Goal: Navigation & Orientation: Find specific page/section

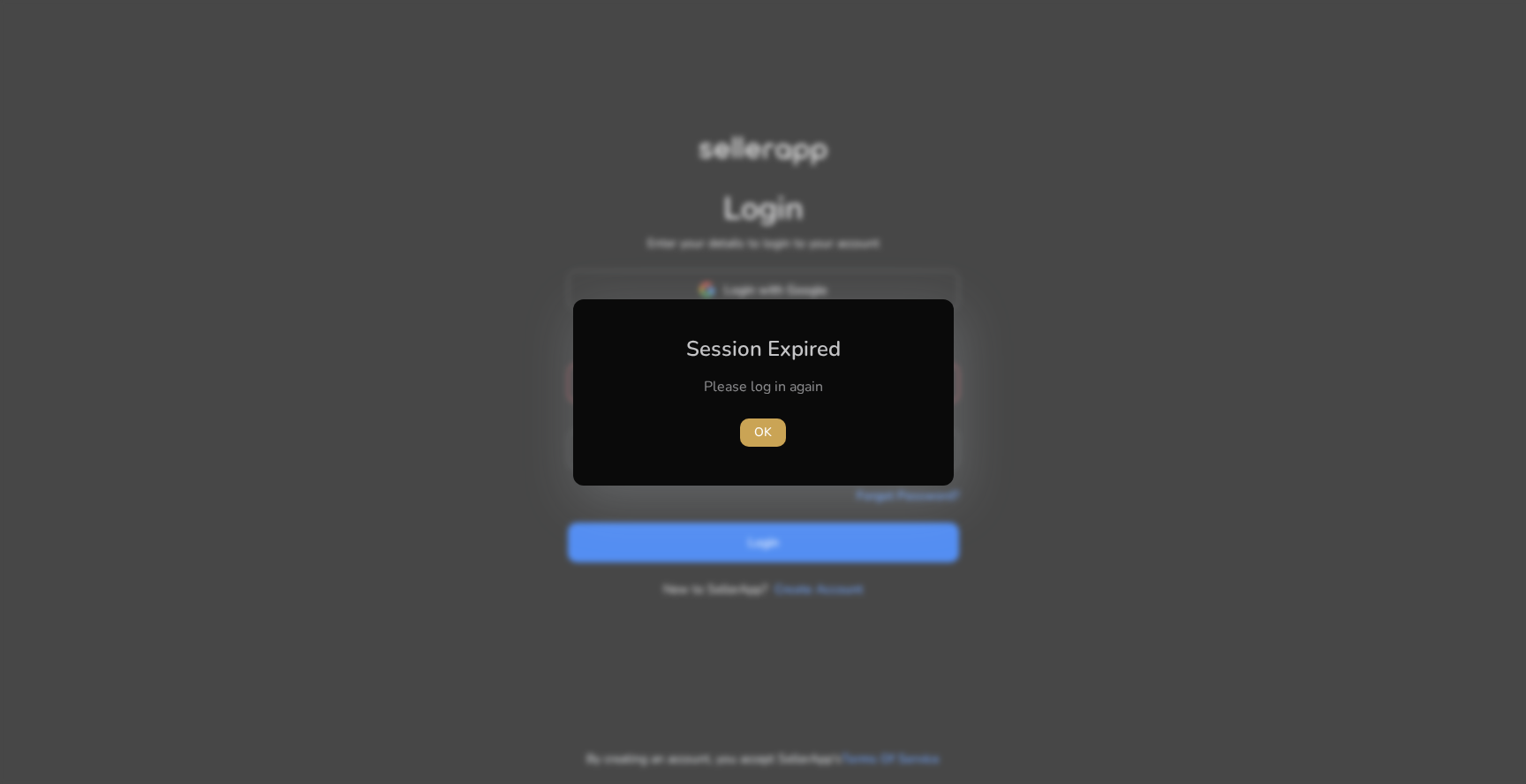
click at [765, 435] on span "OK" at bounding box center [763, 432] width 18 height 19
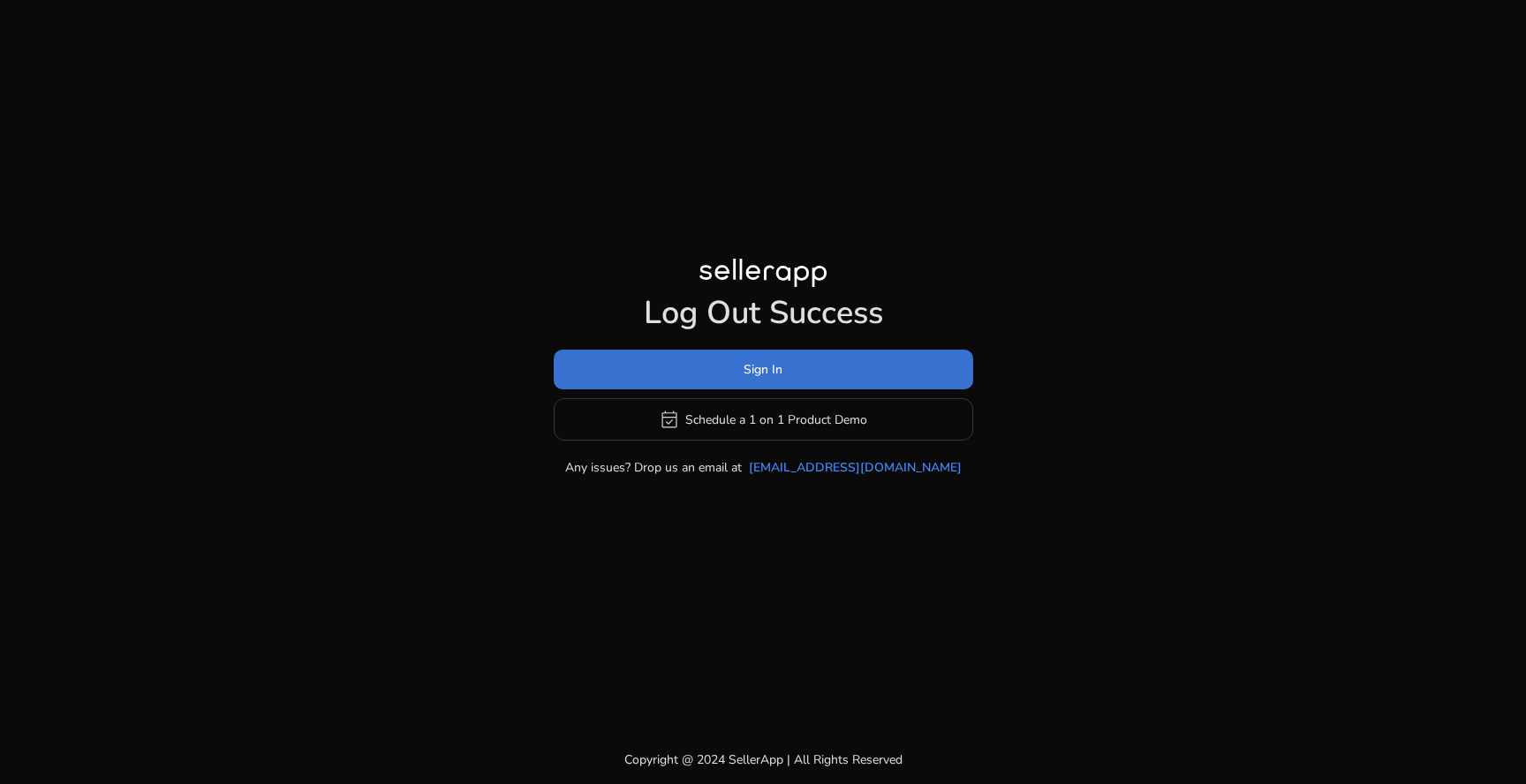
click at [748, 385] on span at bounding box center [763, 370] width 419 height 42
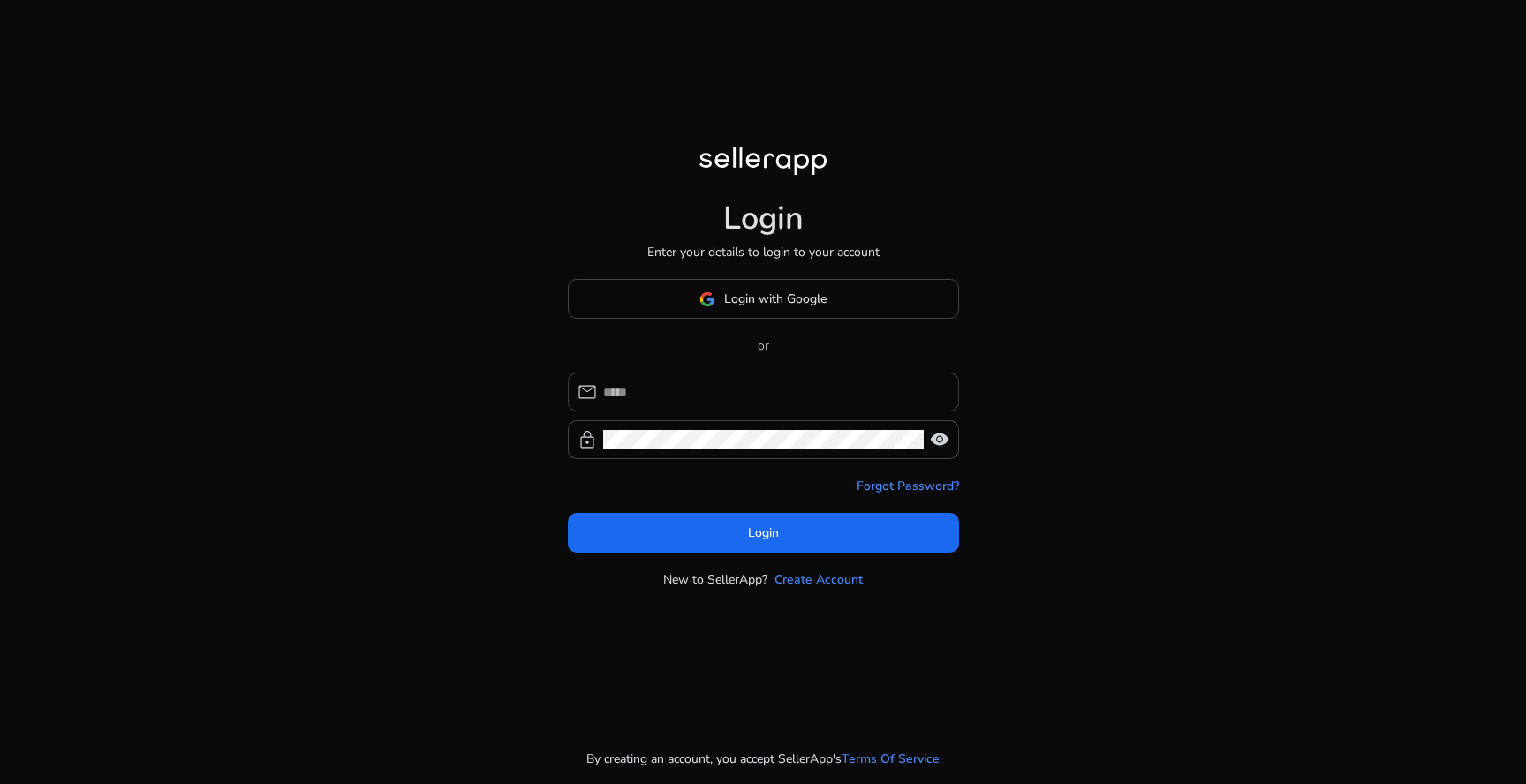
click at [746, 386] on input at bounding box center [773, 392] width 341 height 20
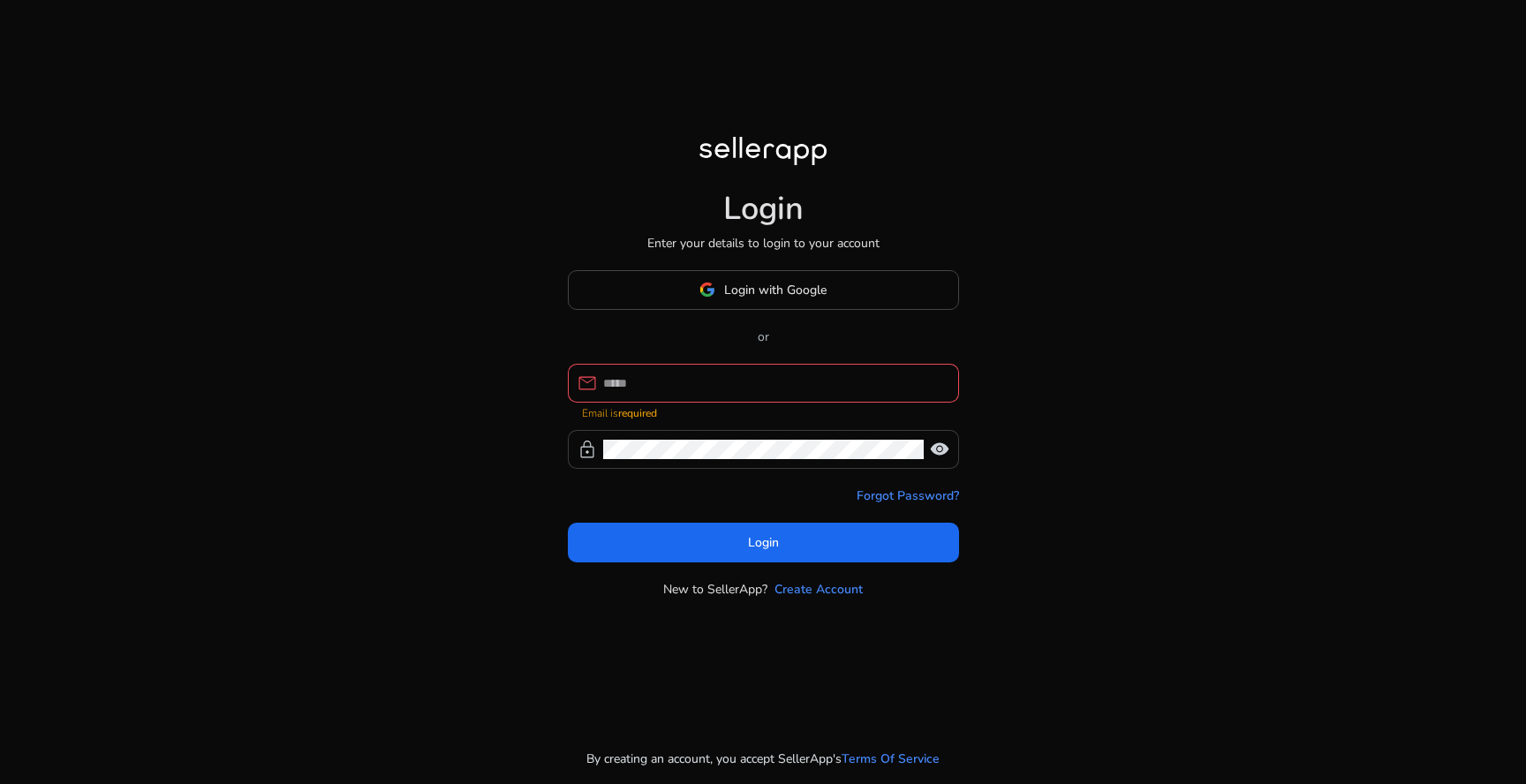
type input "**********"
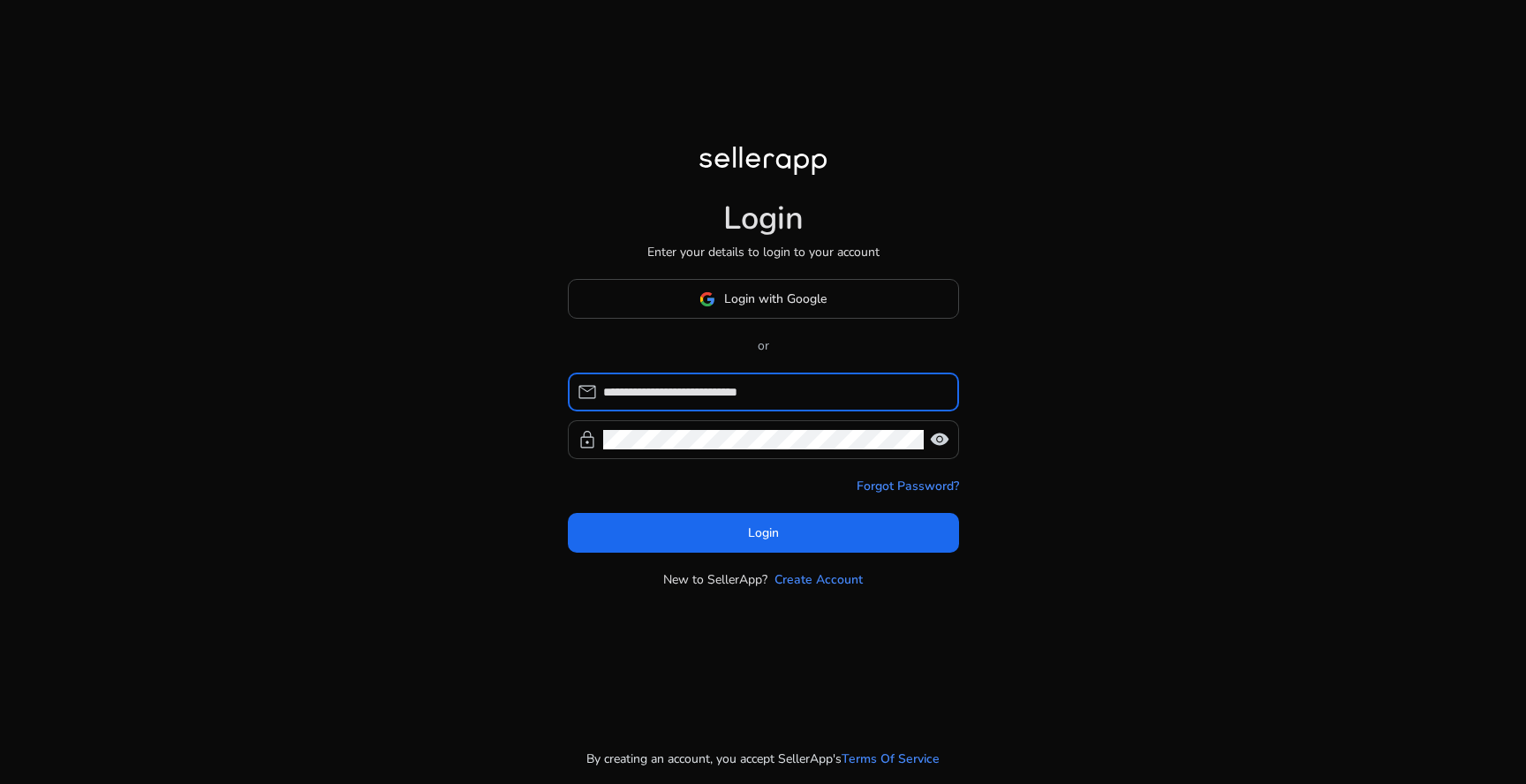
click button "Login" at bounding box center [763, 533] width 392 height 39
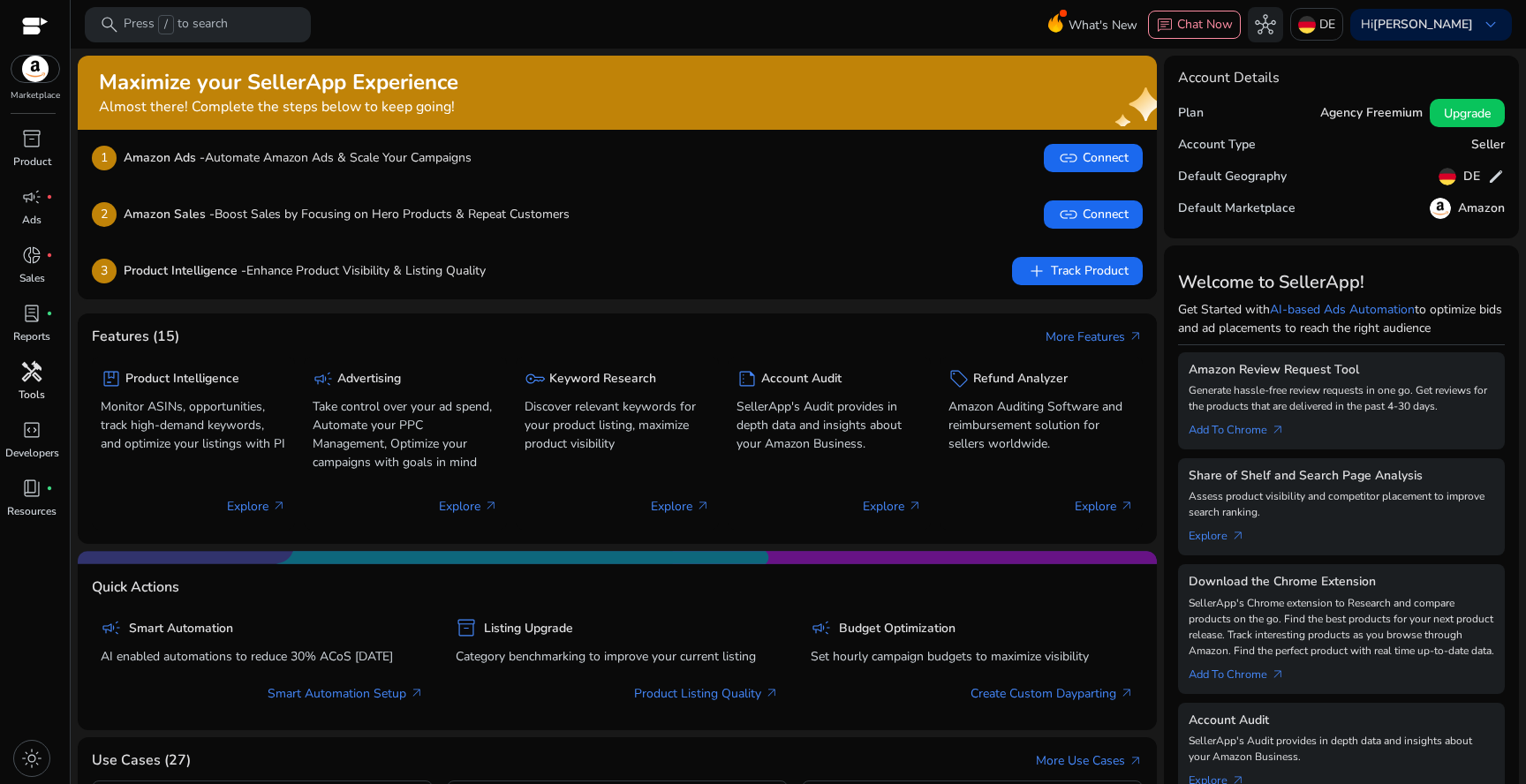
click at [34, 376] on span "handyman" at bounding box center [32, 372] width 22 height 22
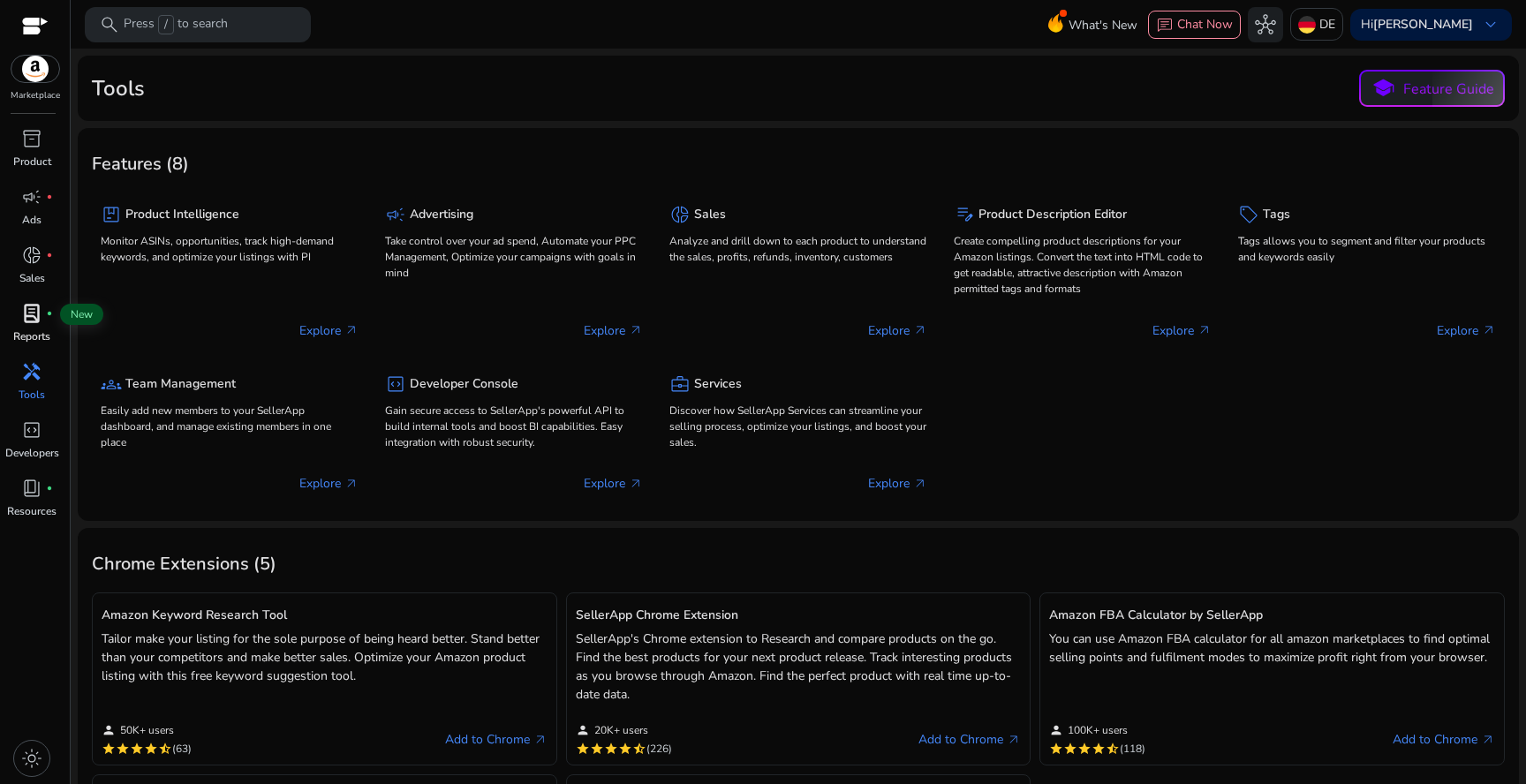
click at [30, 316] on span "lab_profile" at bounding box center [32, 314] width 22 height 22
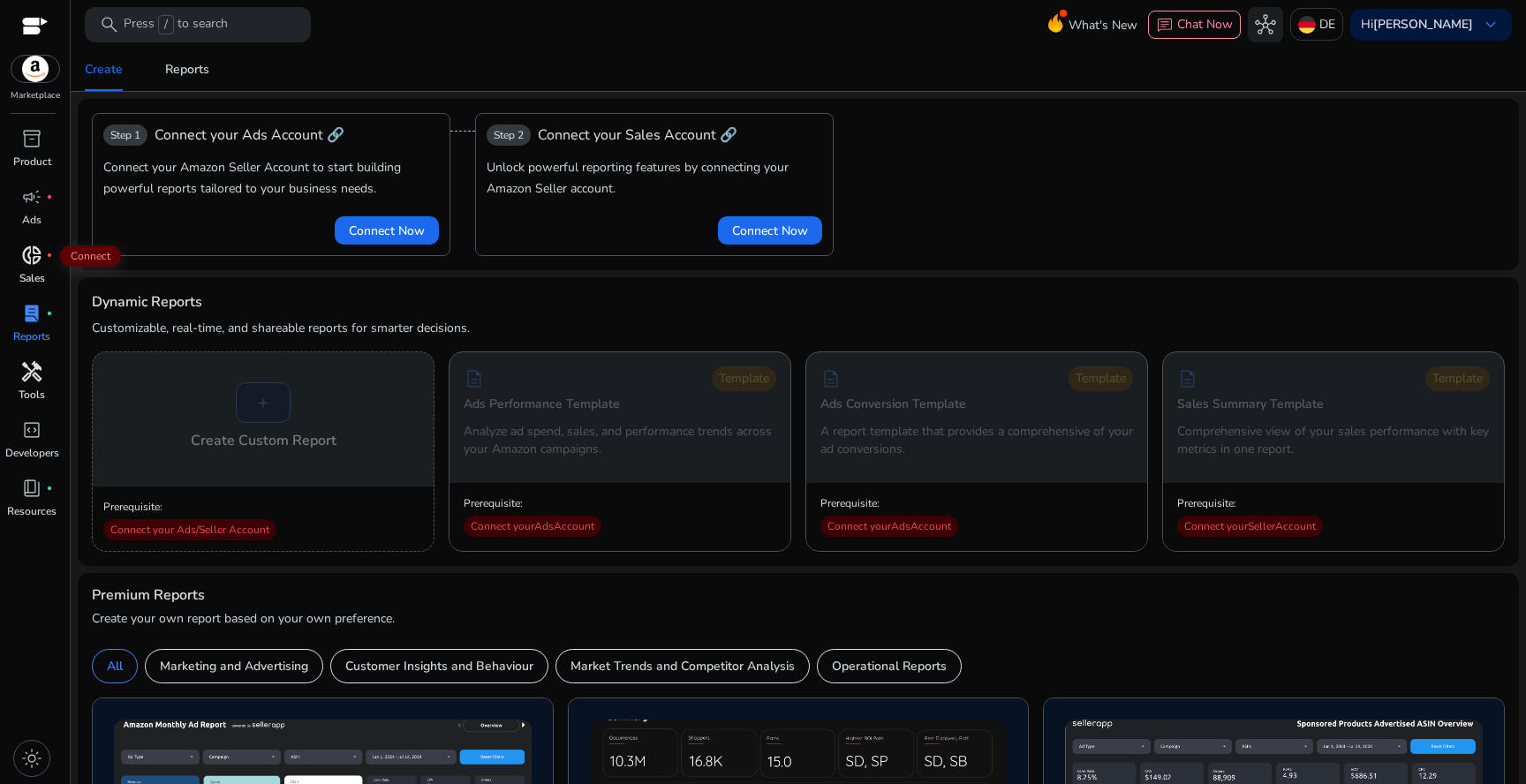
click at [25, 245] on span "donut_small" at bounding box center [32, 256] width 22 height 22
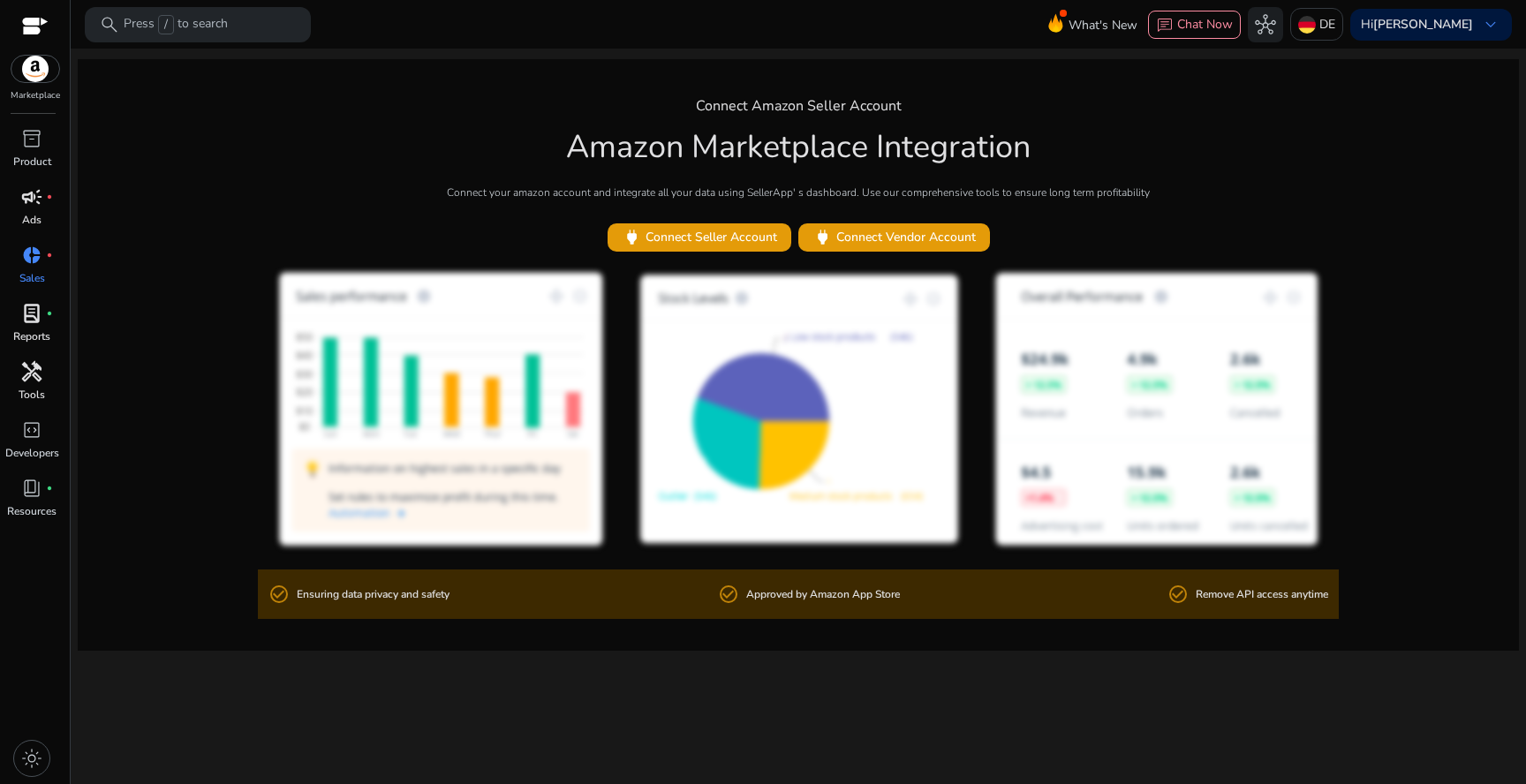
click at [37, 211] on link "campaign fiber_manual_record Ads" at bounding box center [31, 211] width 64 height 58
